Goal: Transaction & Acquisition: Purchase product/service

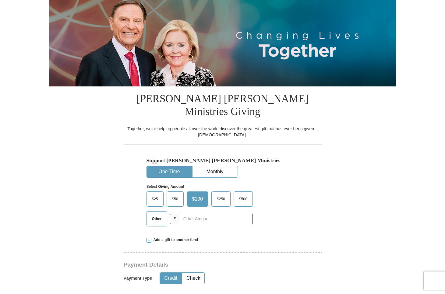
scroll to position [67, 0]
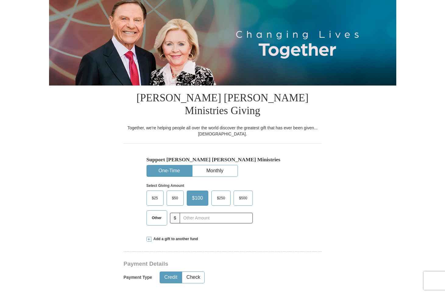
click at [158, 213] on span "Other" at bounding box center [157, 217] width 16 height 9
click at [0, 0] on input "Other" at bounding box center [0, 0] width 0 height 0
type input "70.00"
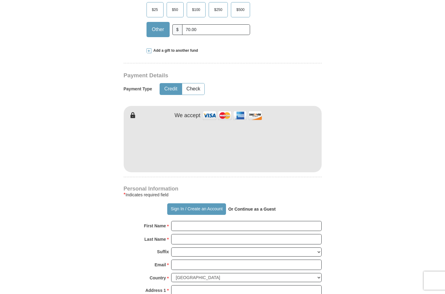
scroll to position [258, 0]
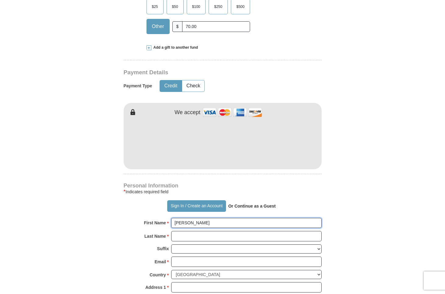
type input "[PERSON_NAME]"
type input "[EMAIL_ADDRESS][DOMAIN_NAME]"
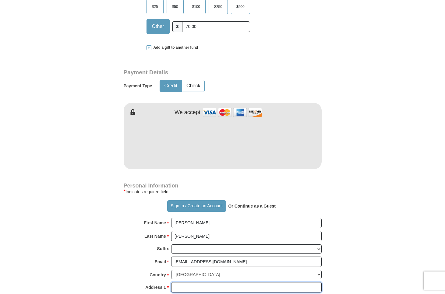
type input "[STREET_ADDRESS]"
type input "[GEOGRAPHIC_DATA][PERSON_NAME]"
select select "MO"
type input "63146"
type input "3145149609"
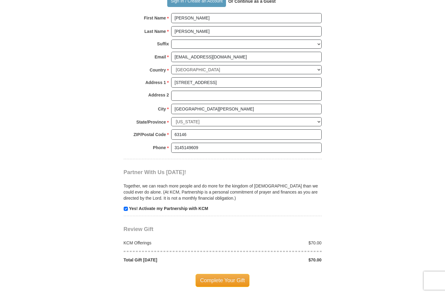
scroll to position [464, 0]
click at [127, 206] on input "checkbox" at bounding box center [126, 208] width 4 height 4
checkbox input "false"
click at [212, 274] on span "Complete Your Gift" at bounding box center [222, 280] width 54 height 13
